Goal: Task Accomplishment & Management: Complete application form

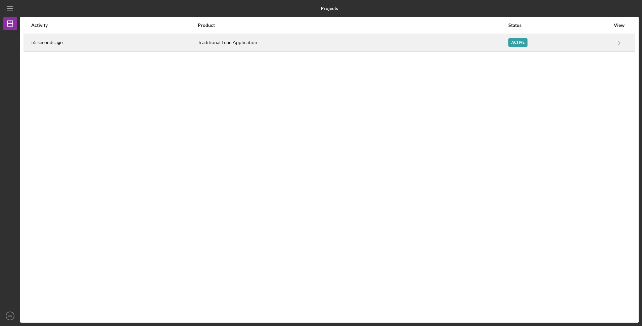
click at [235, 43] on div "Traditional Loan Application" at bounding box center [353, 42] width 310 height 17
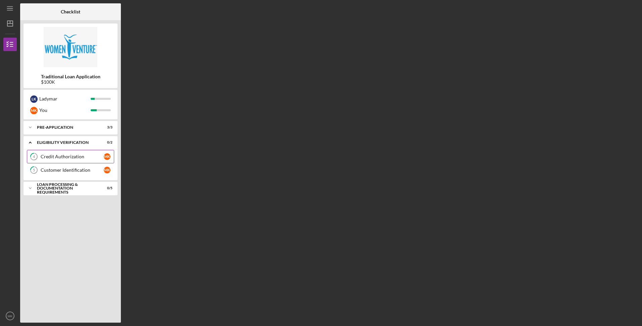
click at [57, 154] on div "Credit Authorization" at bounding box center [72, 156] width 63 height 5
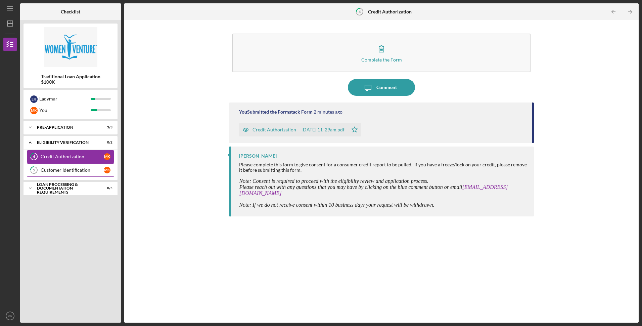
click at [76, 168] on div "Customer Identification" at bounding box center [72, 169] width 63 height 5
